Goal: Transaction & Acquisition: Purchase product/service

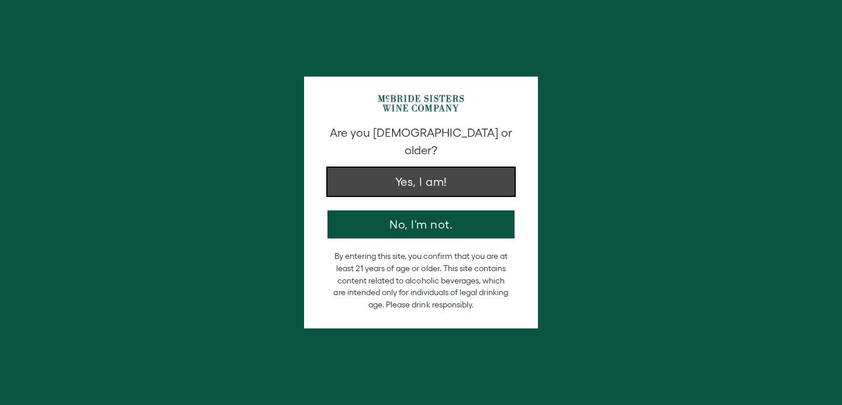
click at [384, 168] on button "Yes, I am!" at bounding box center [420, 182] width 187 height 28
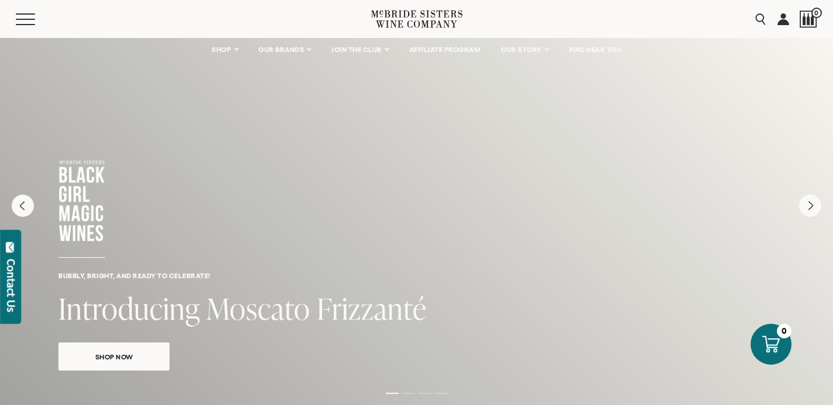
click at [409, 23] on icon at bounding box center [416, 18] width 91 height 33
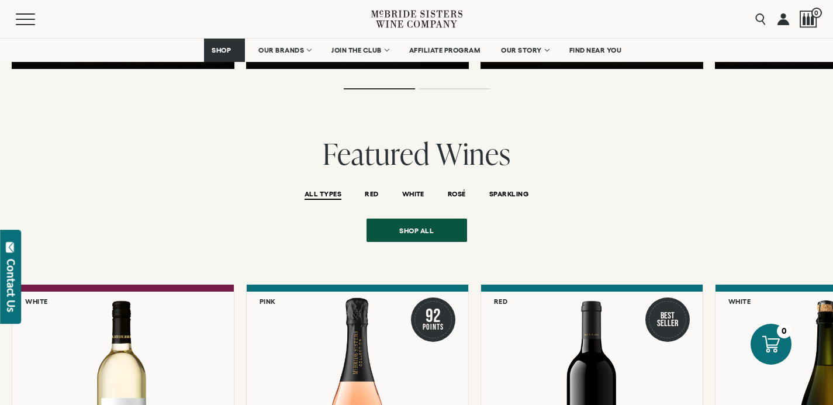
scroll to position [2321, 0]
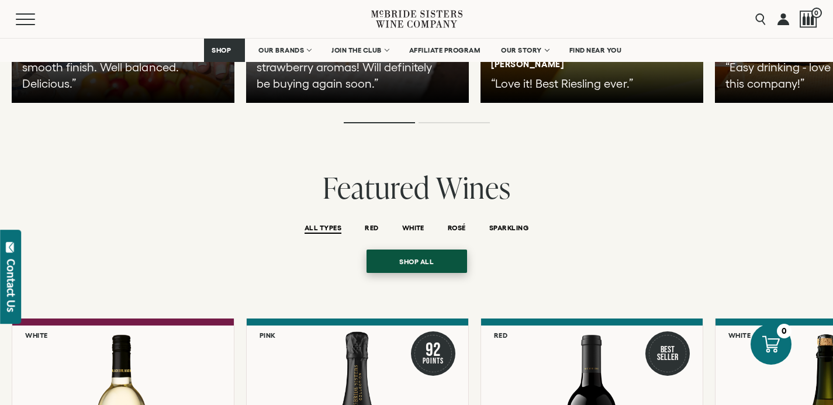
click at [442, 251] on span "Shop all" at bounding box center [416, 261] width 75 height 23
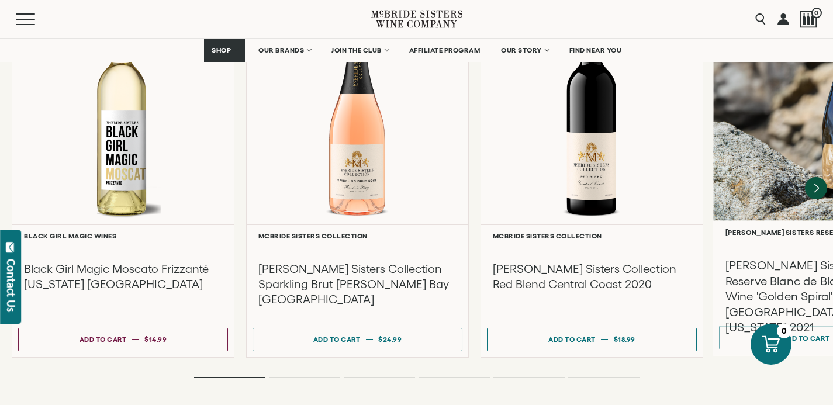
scroll to position [2616, 0]
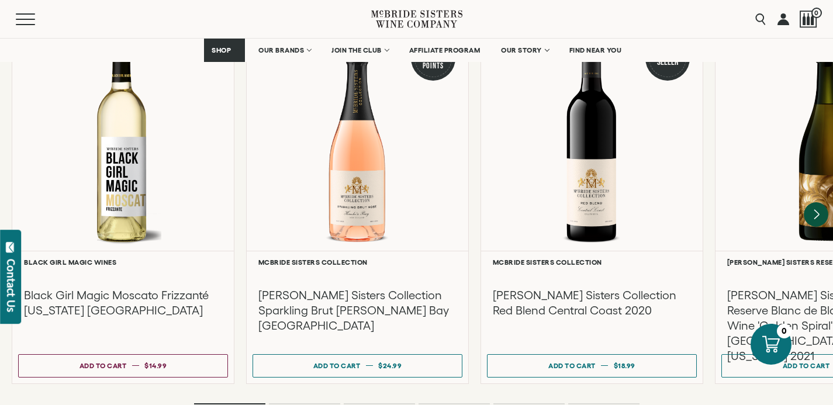
click at [815, 203] on icon "Next" at bounding box center [816, 215] width 25 height 25
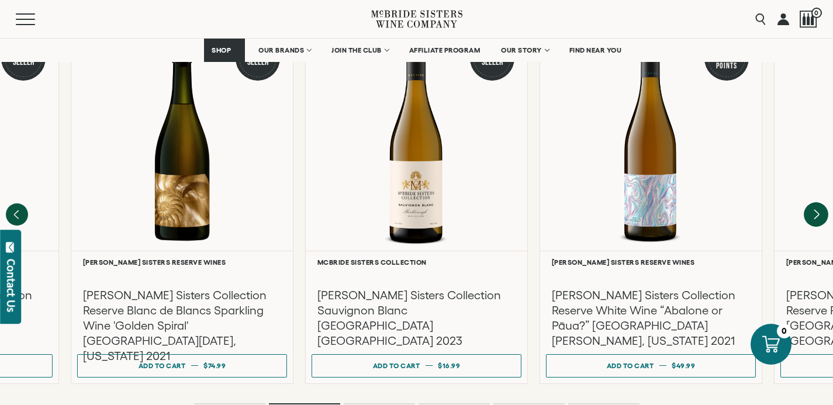
click at [813, 203] on icon "Next" at bounding box center [816, 215] width 25 height 25
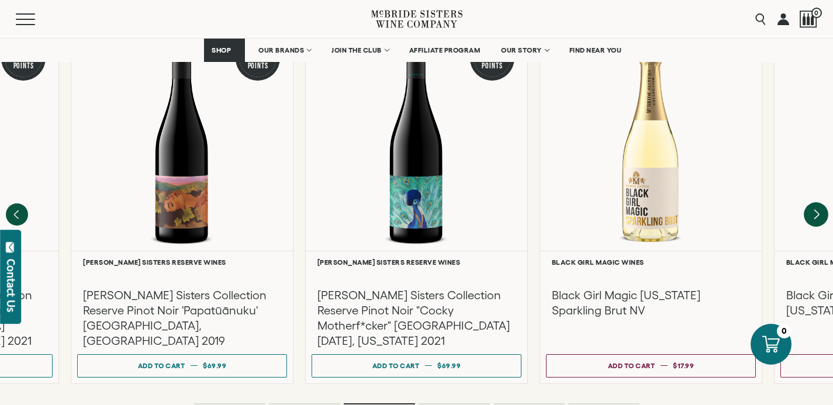
click at [813, 203] on icon "Next" at bounding box center [816, 215] width 25 height 25
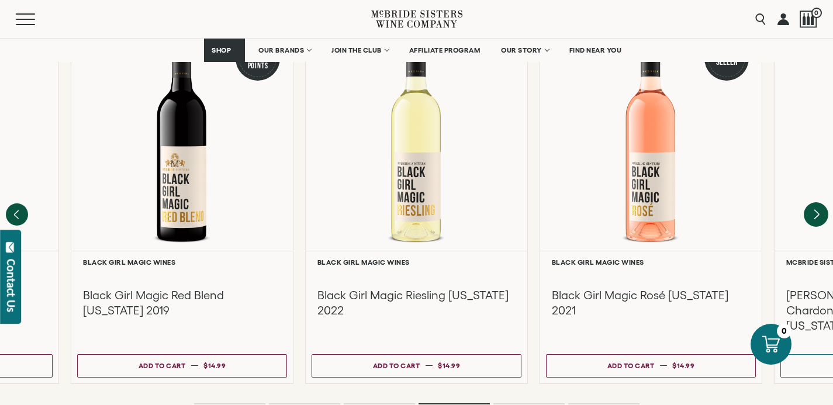
click at [813, 203] on icon "Next" at bounding box center [816, 215] width 25 height 25
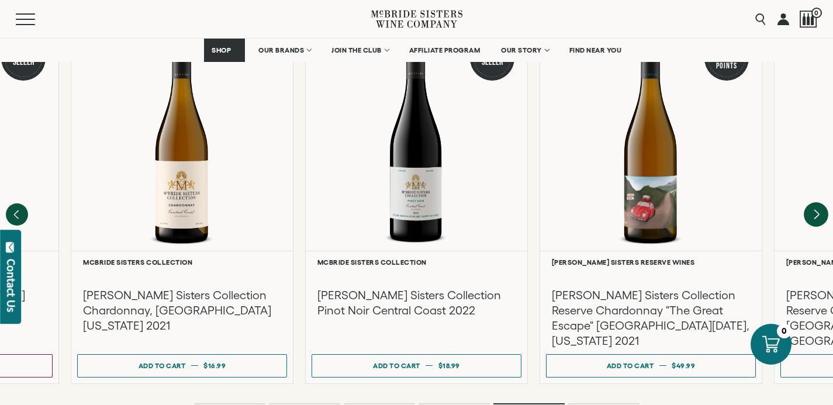
click at [813, 203] on icon "Next" at bounding box center [816, 215] width 25 height 25
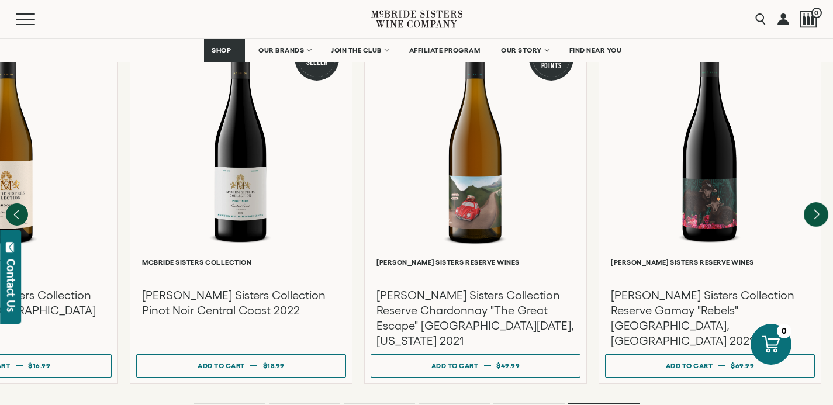
click at [0, 0] on div at bounding box center [0, 0] width 0 height 0
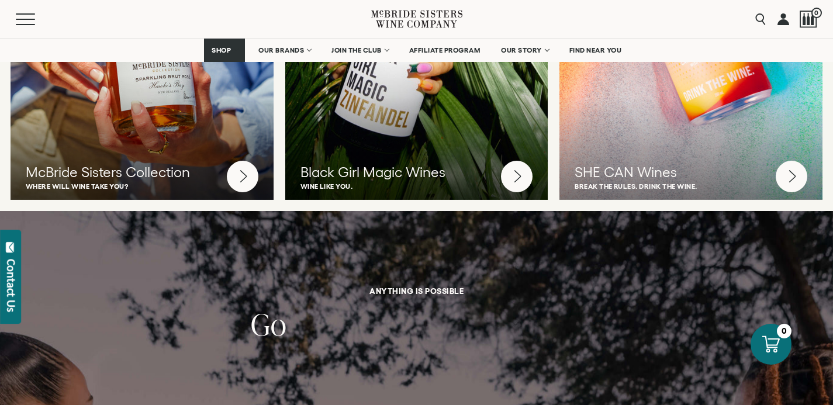
scroll to position [3252, 0]
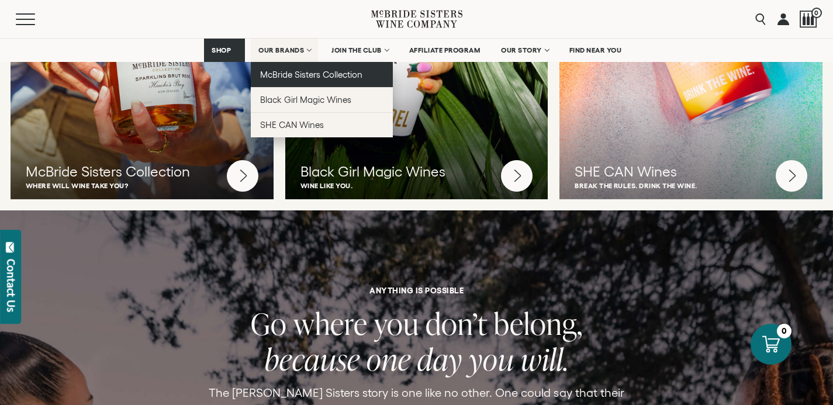
click at [298, 78] on span "McBride Sisters Collection" at bounding box center [311, 75] width 103 height 10
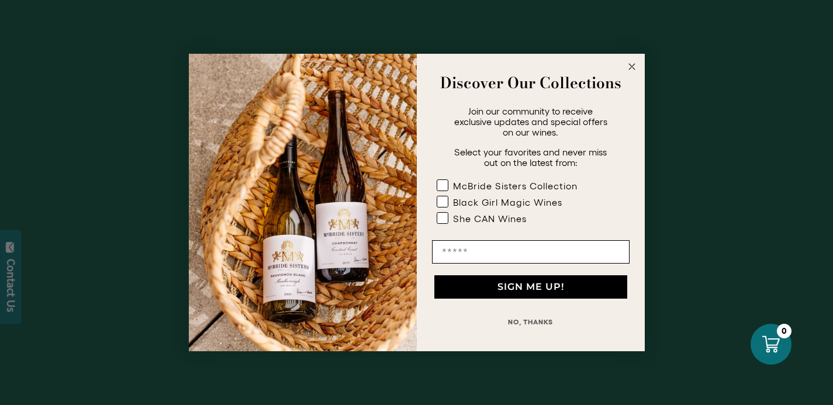
click at [632, 66] on circle "Close dialog" at bounding box center [631, 66] width 13 height 13
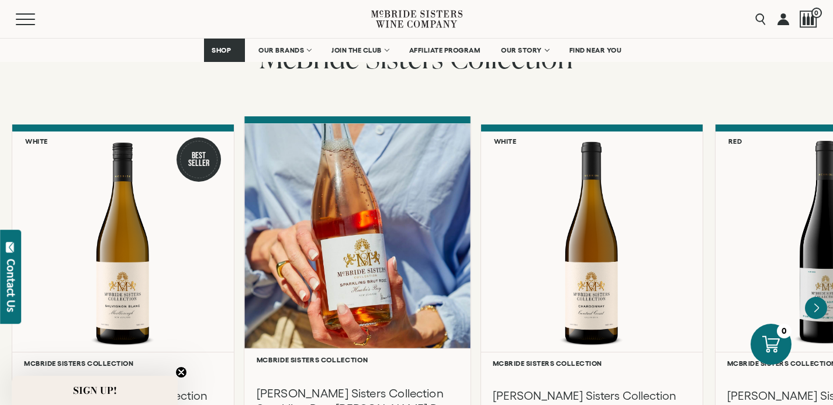
scroll to position [1047, 0]
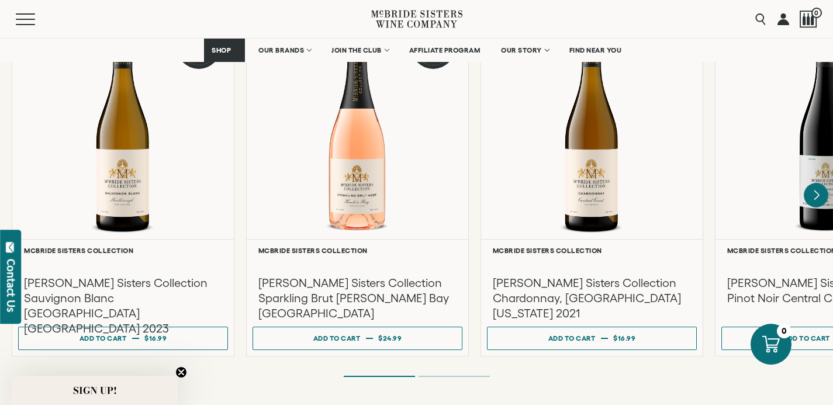
click at [824, 183] on icon "Next" at bounding box center [816, 195] width 25 height 25
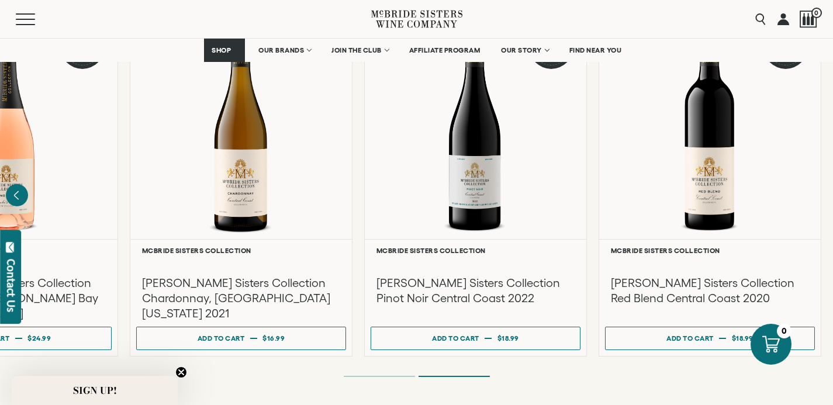
click at [823, 180] on div "**********" at bounding box center [716, 184] width 234 height 345
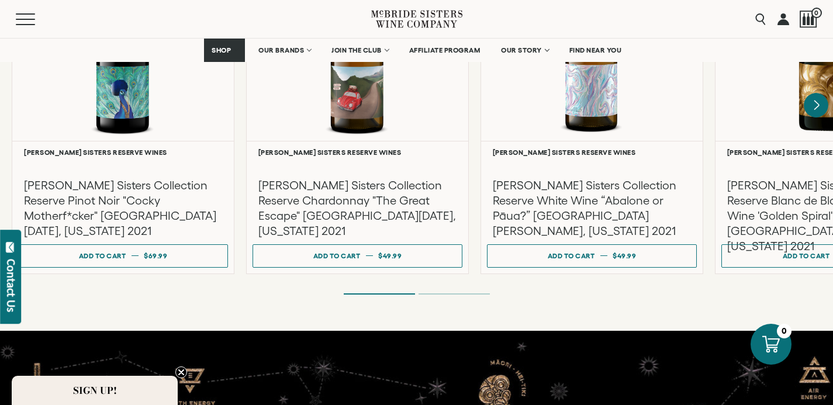
scroll to position [2134, 0]
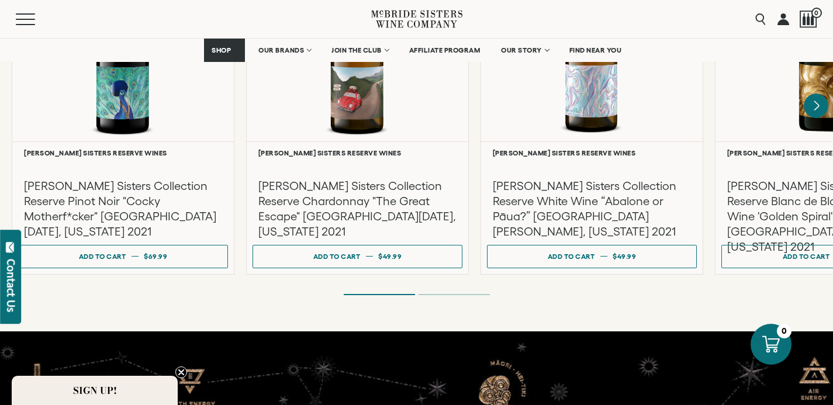
click at [812, 94] on icon "Next" at bounding box center [816, 106] width 25 height 25
